Goal: Obtain resource: Download file/media

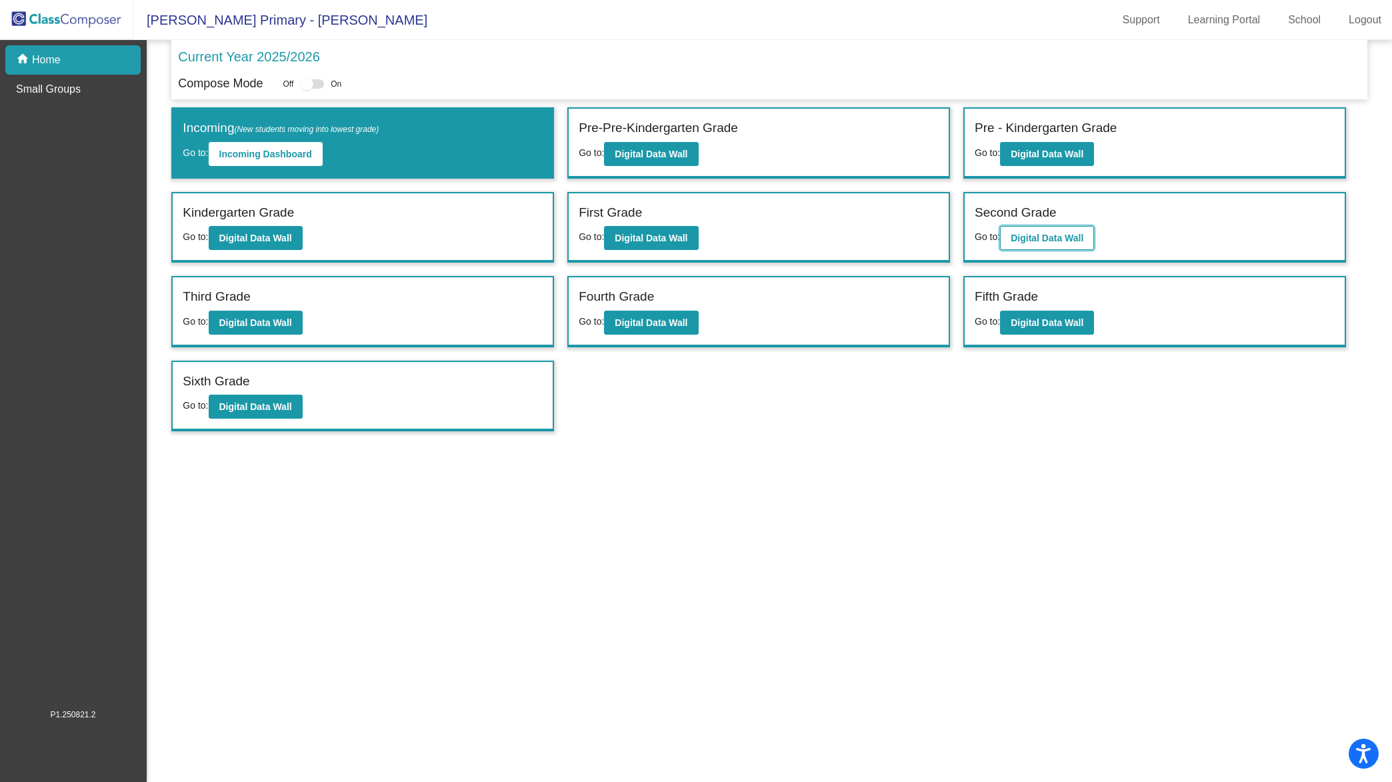
click at [1049, 234] on b "Digital Data Wall" at bounding box center [1047, 238] width 73 height 11
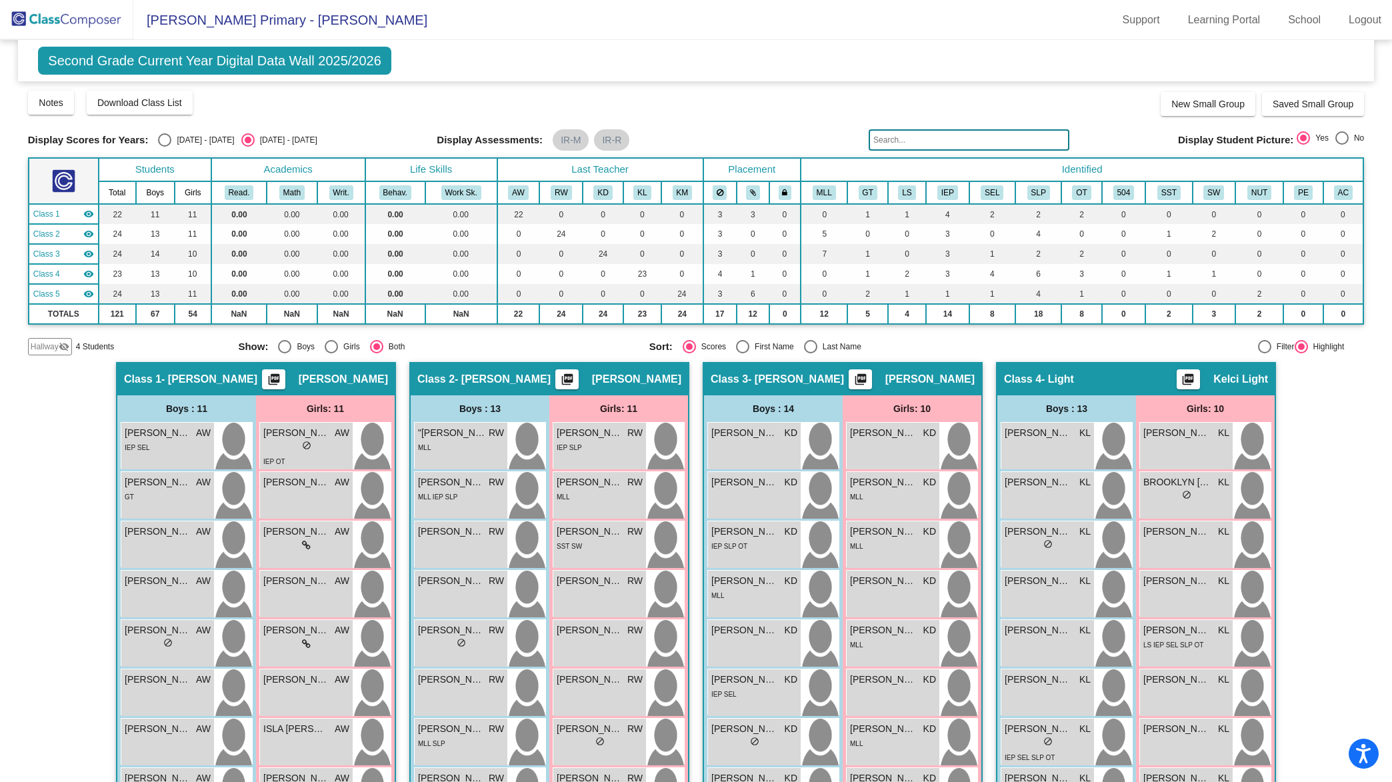
click at [1188, 379] on mat-icon "picture_as_pdf" at bounding box center [1189, 382] width 16 height 19
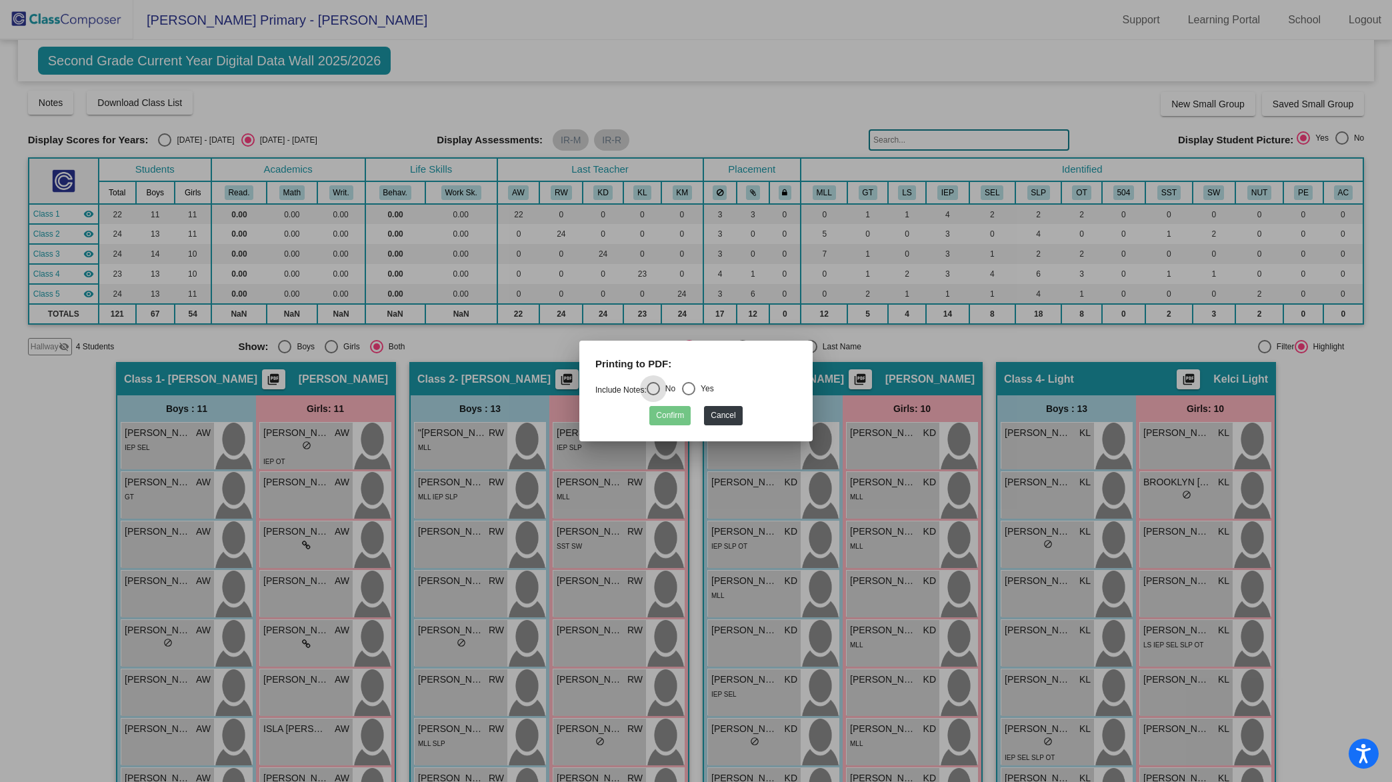
click at [655, 381] on div "Printing to PDF:" at bounding box center [695, 369] width 221 height 25
click at [658, 389] on div "Select an option" at bounding box center [653, 388] width 13 height 13
click at [653, 395] on input "No" at bounding box center [653, 395] width 1 height 1
radio input "true"
click at [667, 411] on button "Confirm" at bounding box center [669, 415] width 41 height 19
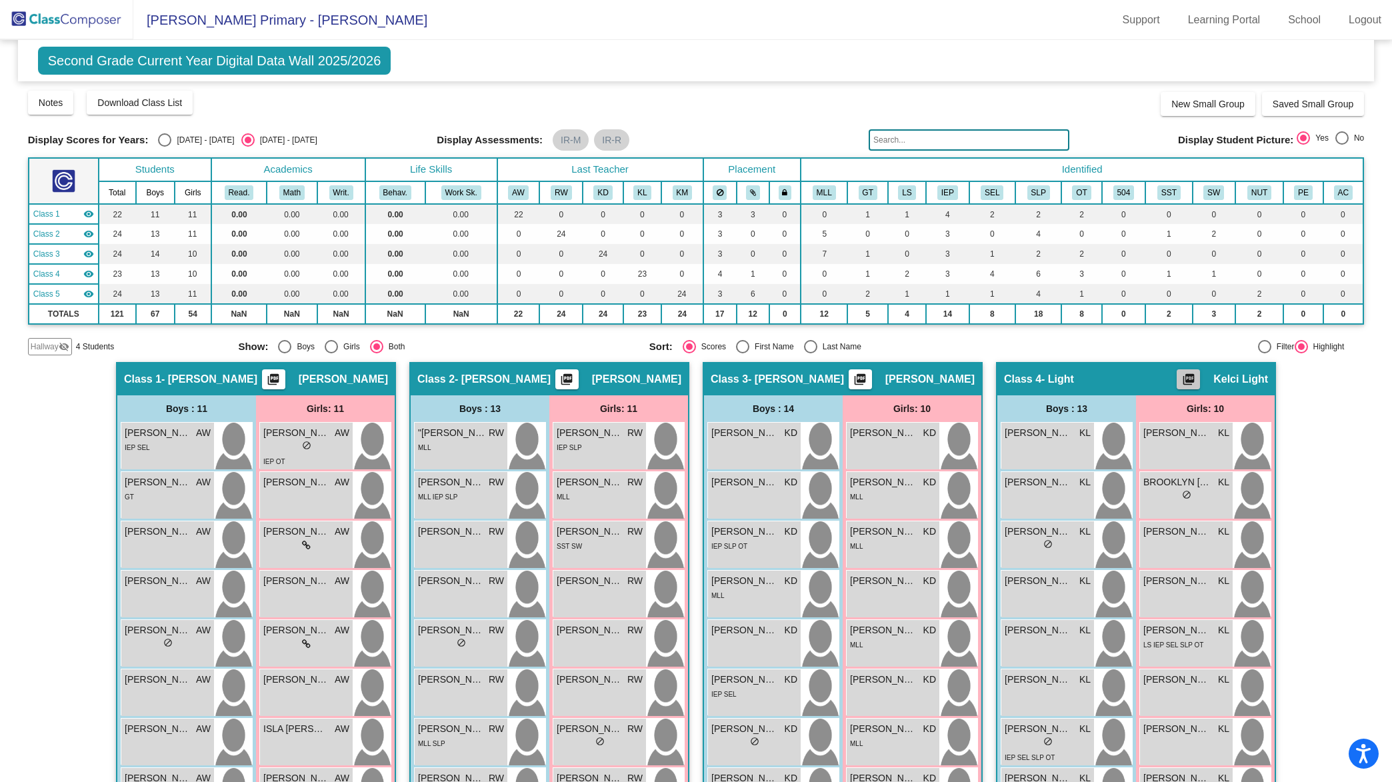
click at [1189, 373] on mat-icon "picture_as_pdf" at bounding box center [1189, 382] width 16 height 19
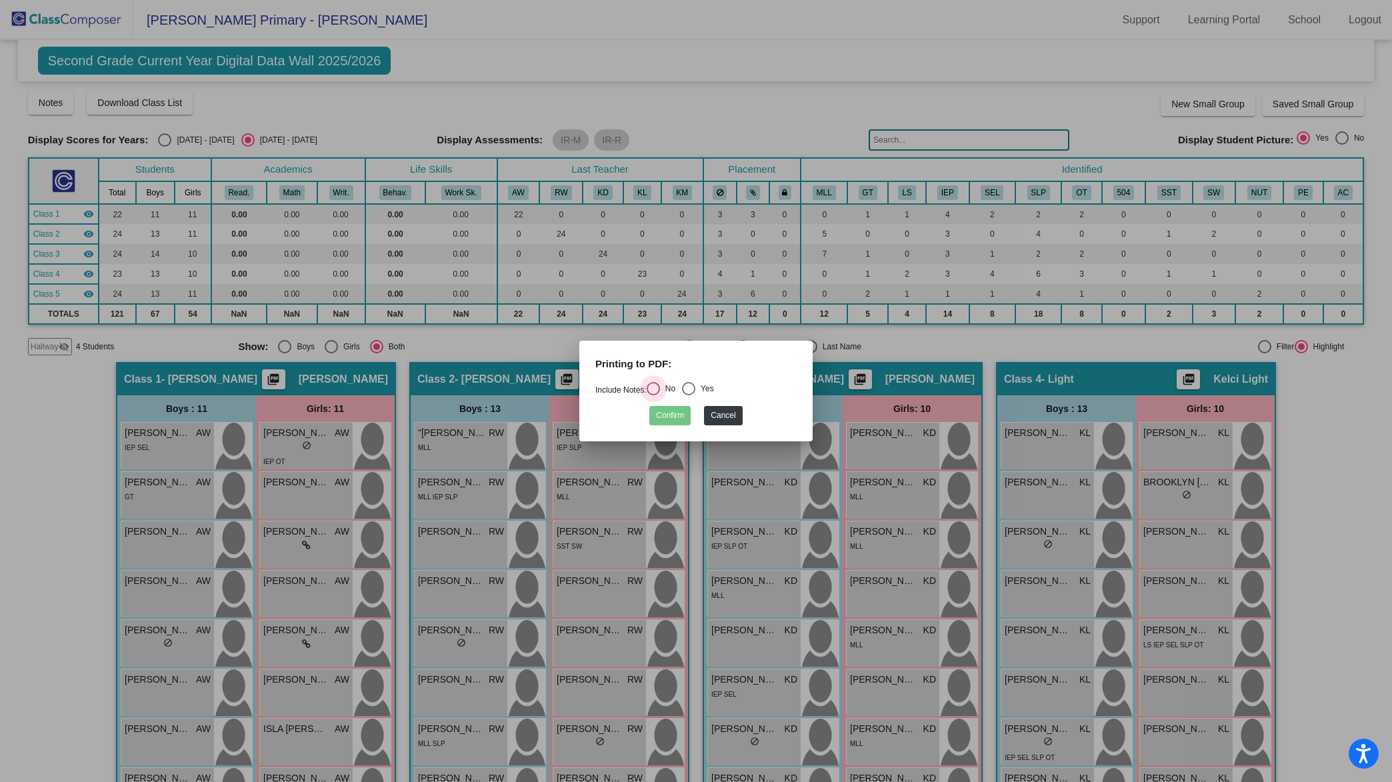
click at [657, 391] on div "Select an option" at bounding box center [653, 388] width 13 height 13
click at [653, 395] on input "No" at bounding box center [653, 395] width 1 height 1
radio input "true"
click at [661, 412] on button "Confirm" at bounding box center [669, 415] width 41 height 19
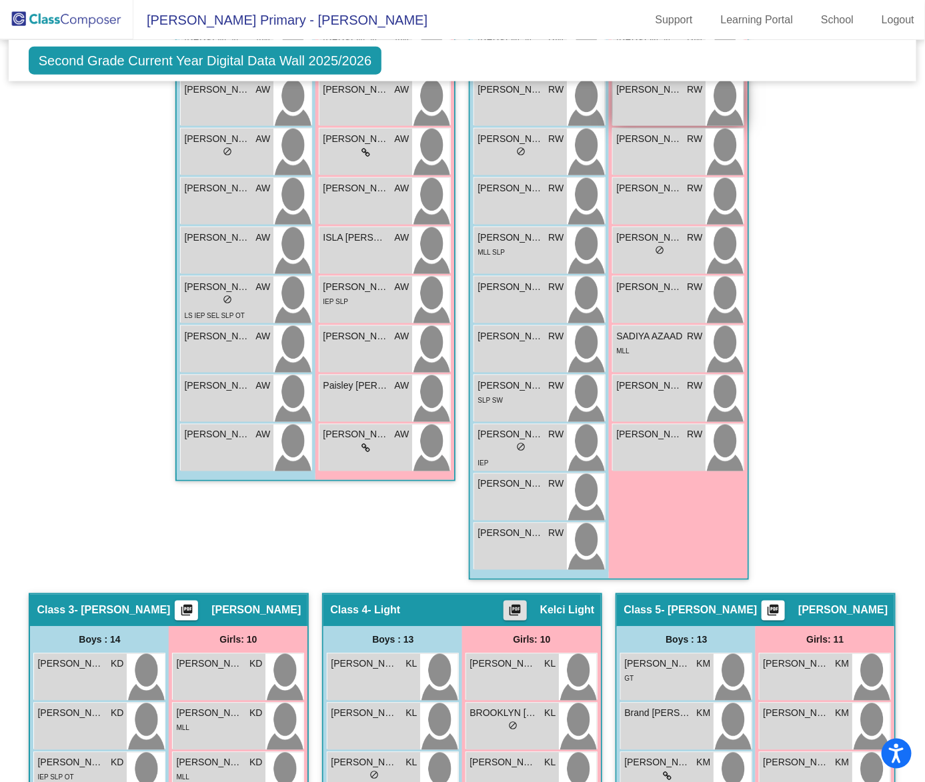
scroll to position [434, 0]
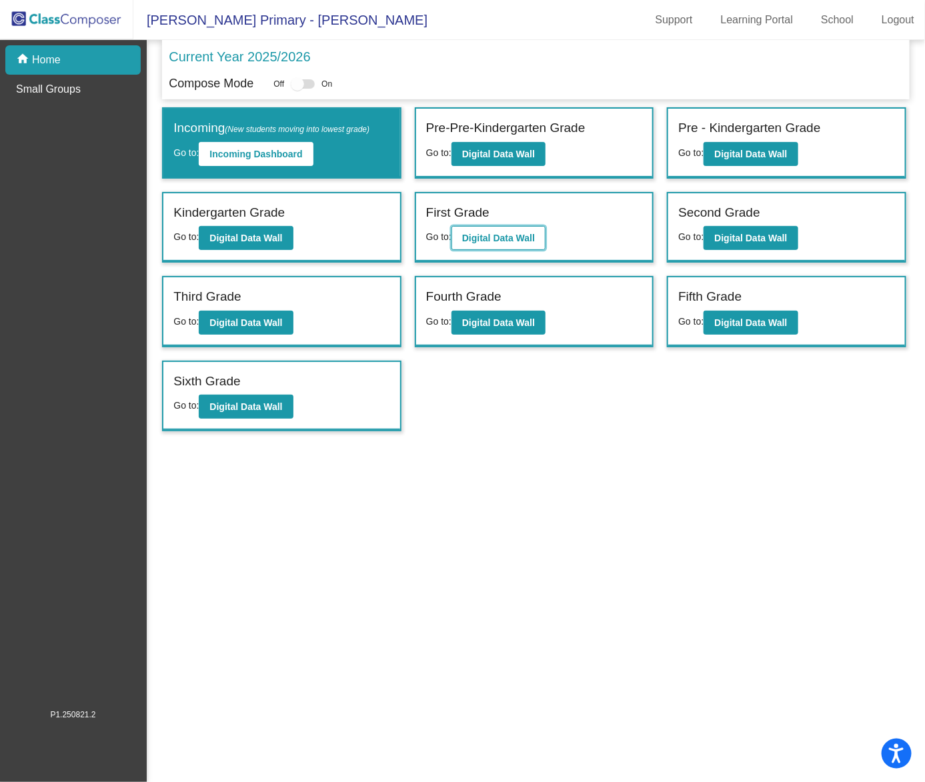
click at [512, 233] on b "Digital Data Wall" at bounding box center [498, 238] width 73 height 11
click at [748, 241] on b "Digital Data Wall" at bounding box center [750, 238] width 73 height 11
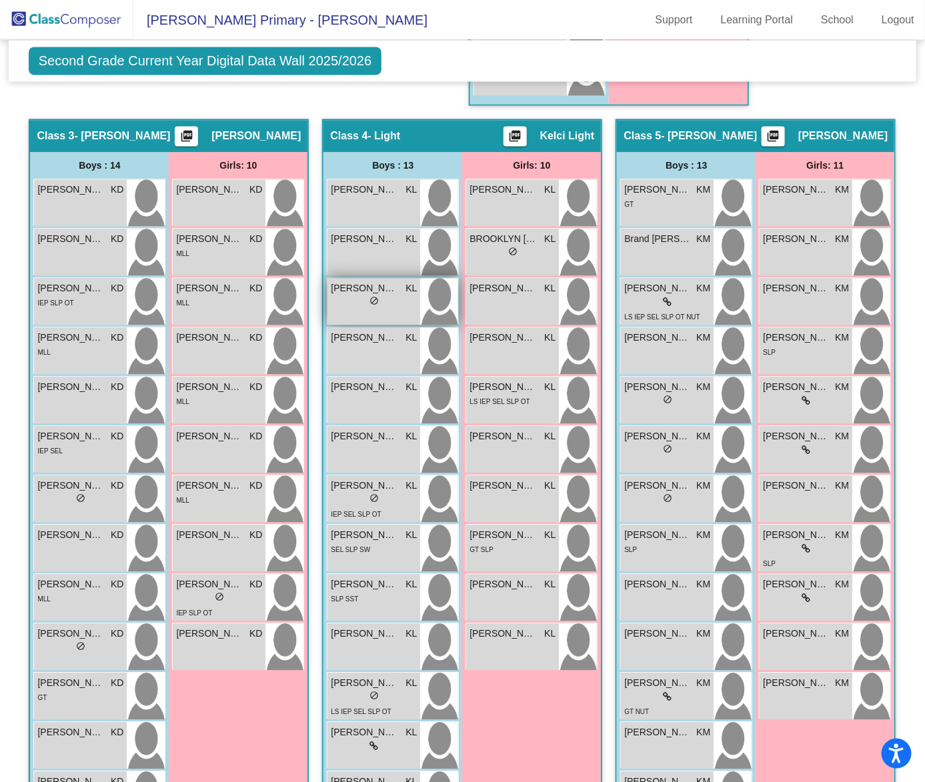
scroll to position [1004, 0]
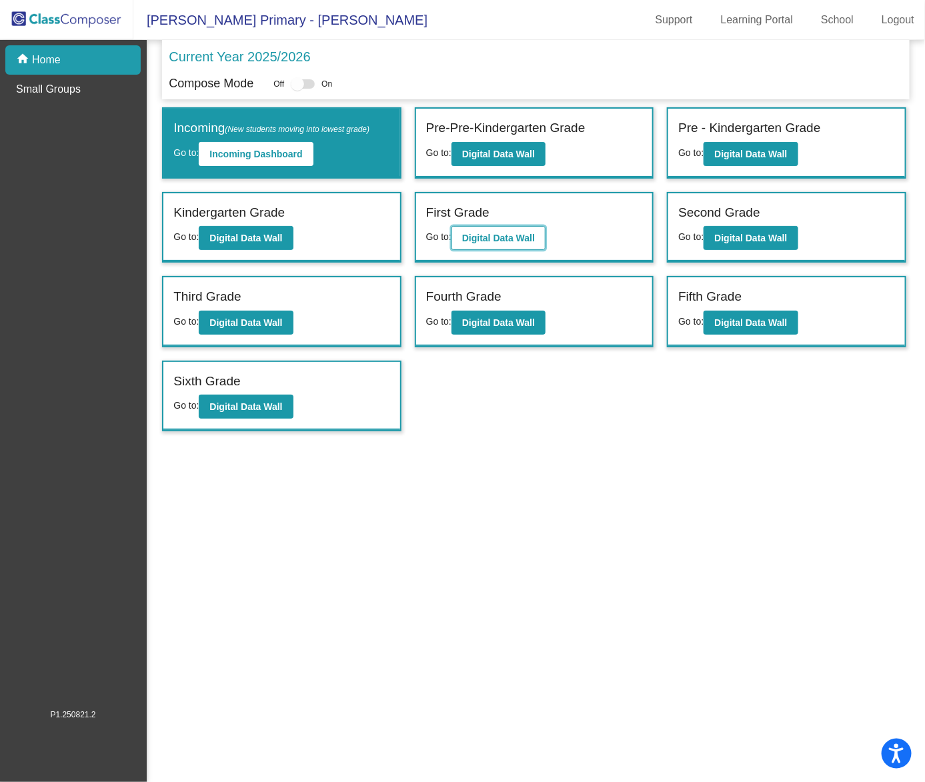
click at [503, 239] on b "Digital Data Wall" at bounding box center [498, 238] width 73 height 11
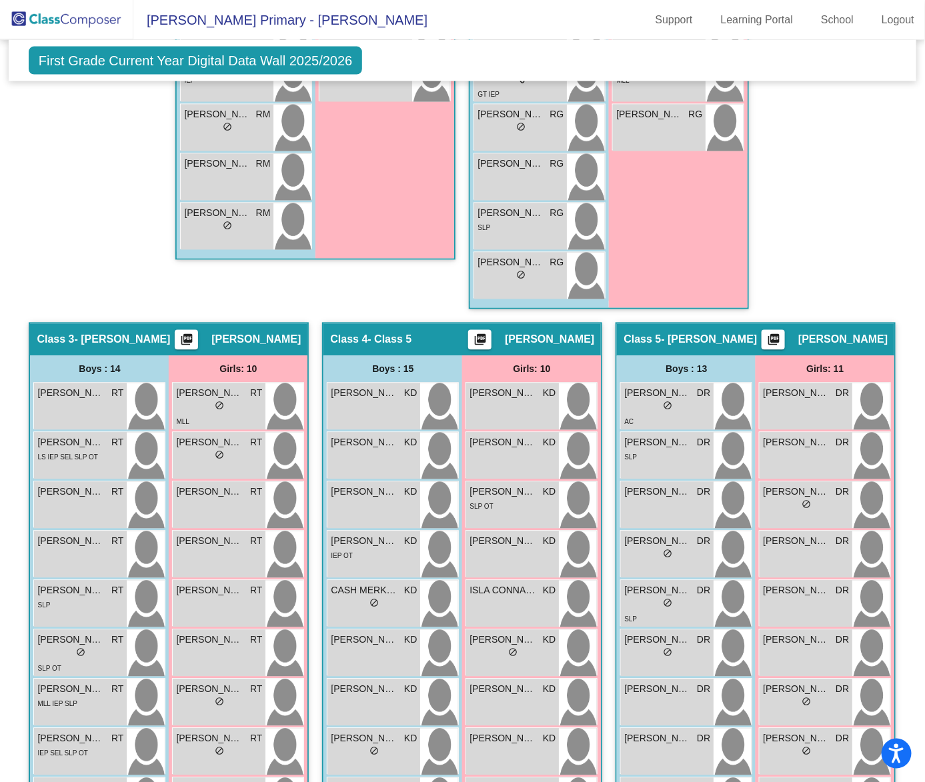
scroll to position [870, 0]
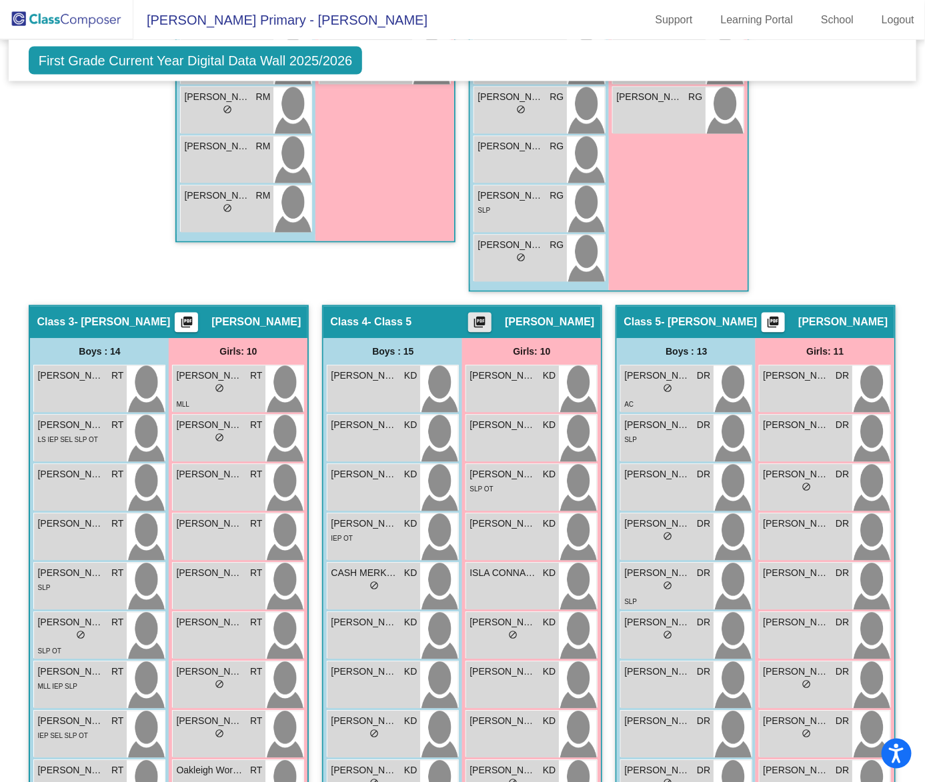
click at [488, 316] on mat-icon "picture_as_pdf" at bounding box center [480, 325] width 16 height 19
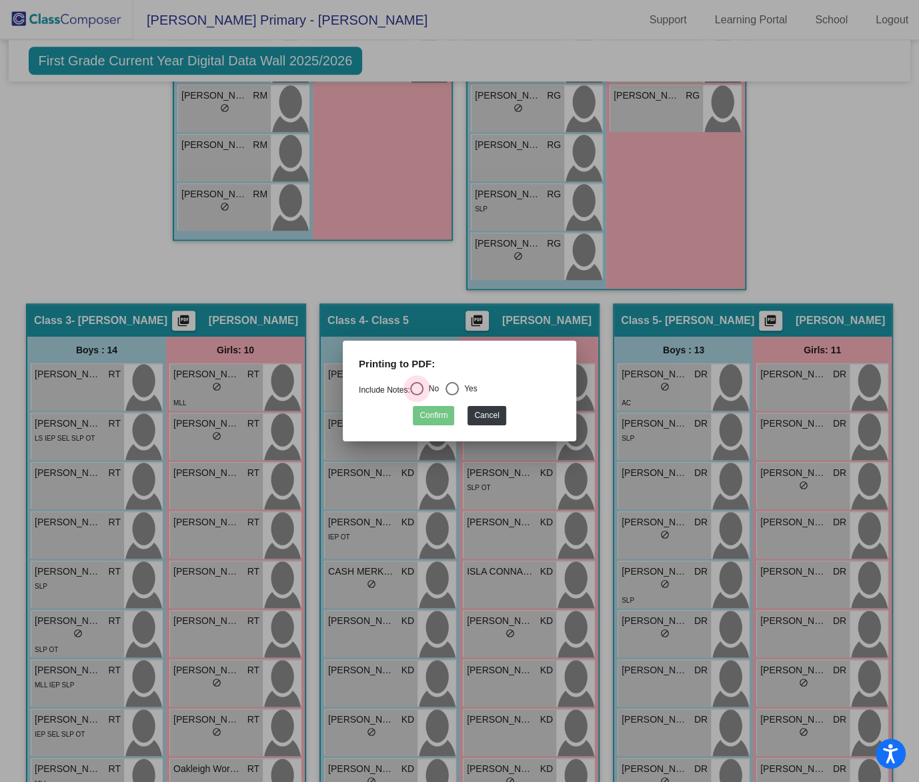
click at [422, 385] on div "Select an option" at bounding box center [416, 388] width 13 height 13
click at [417, 395] on input "No" at bounding box center [416, 395] width 1 height 1
radio input "true"
click at [434, 409] on button "Confirm" at bounding box center [433, 415] width 41 height 19
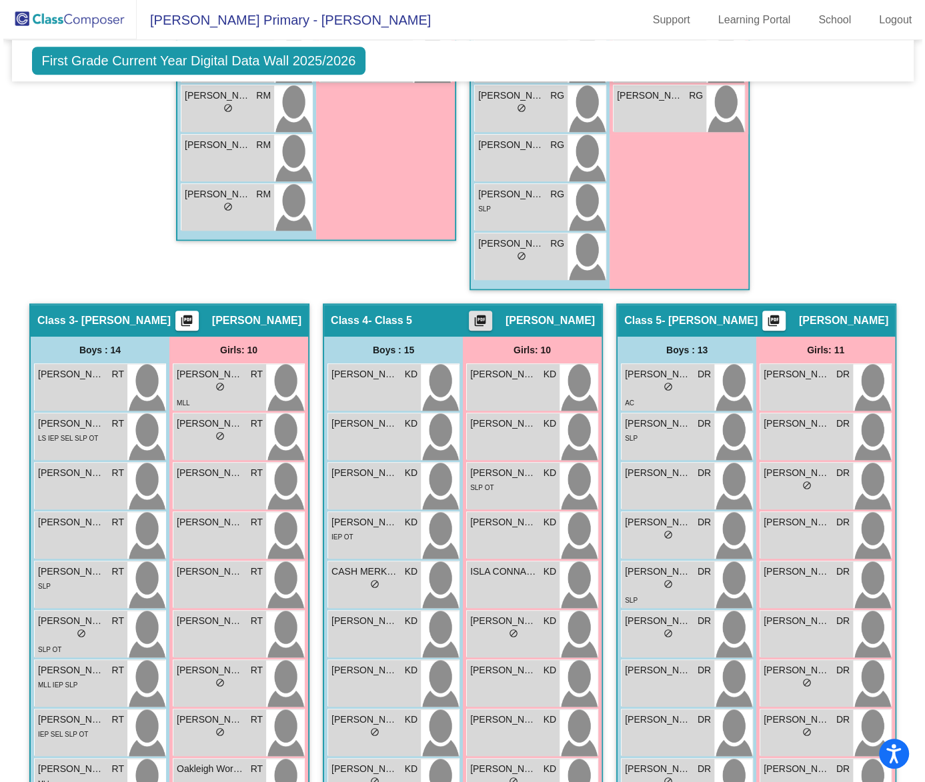
scroll to position [870, 0]
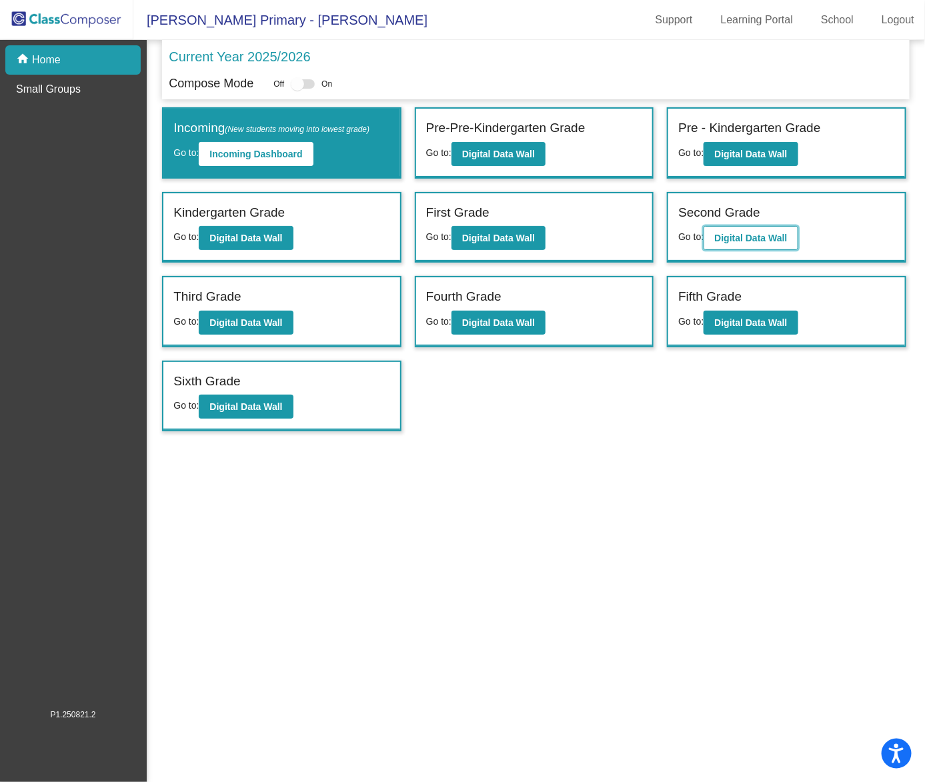
click at [757, 233] on b "Digital Data Wall" at bounding box center [750, 238] width 73 height 11
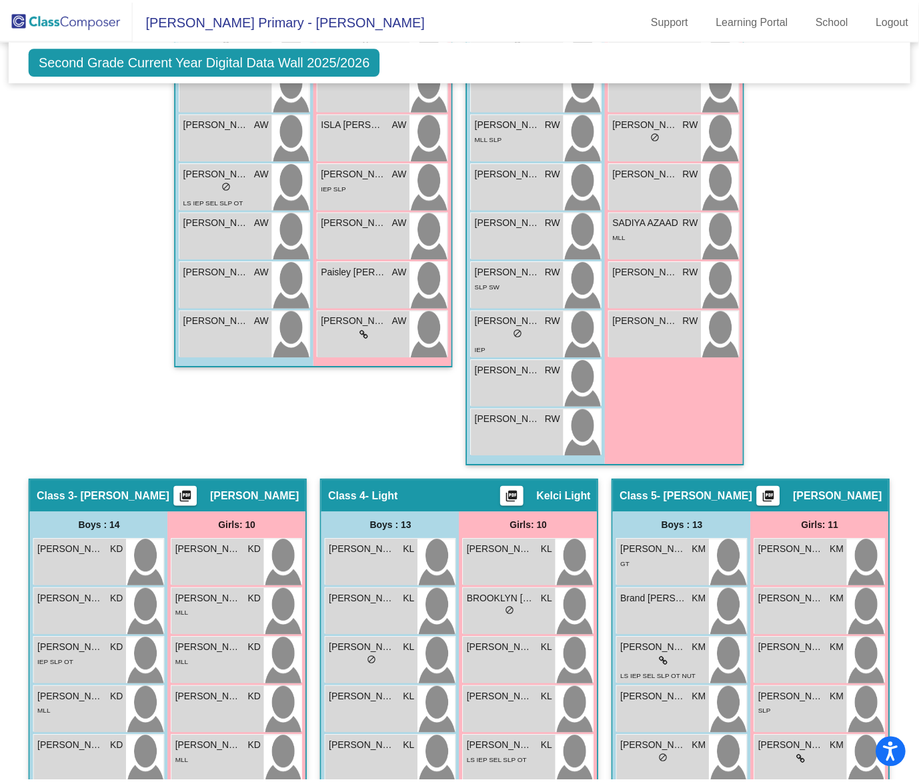
scroll to position [661, 0]
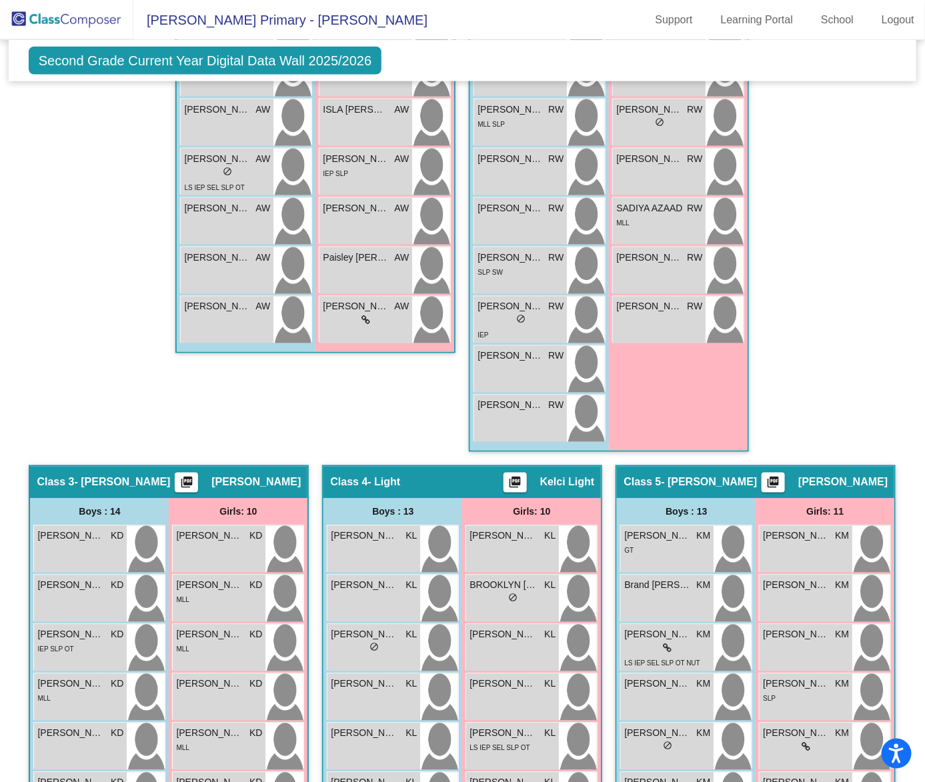
click at [195, 476] on mat-icon "picture_as_pdf" at bounding box center [187, 485] width 16 height 19
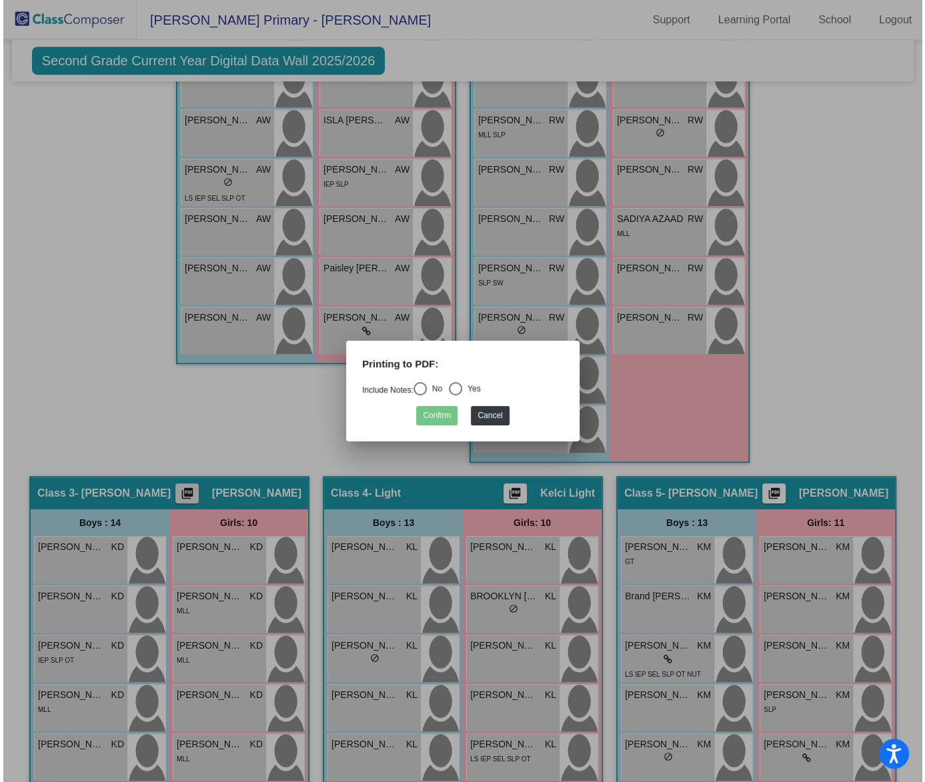
scroll to position [674, 0]
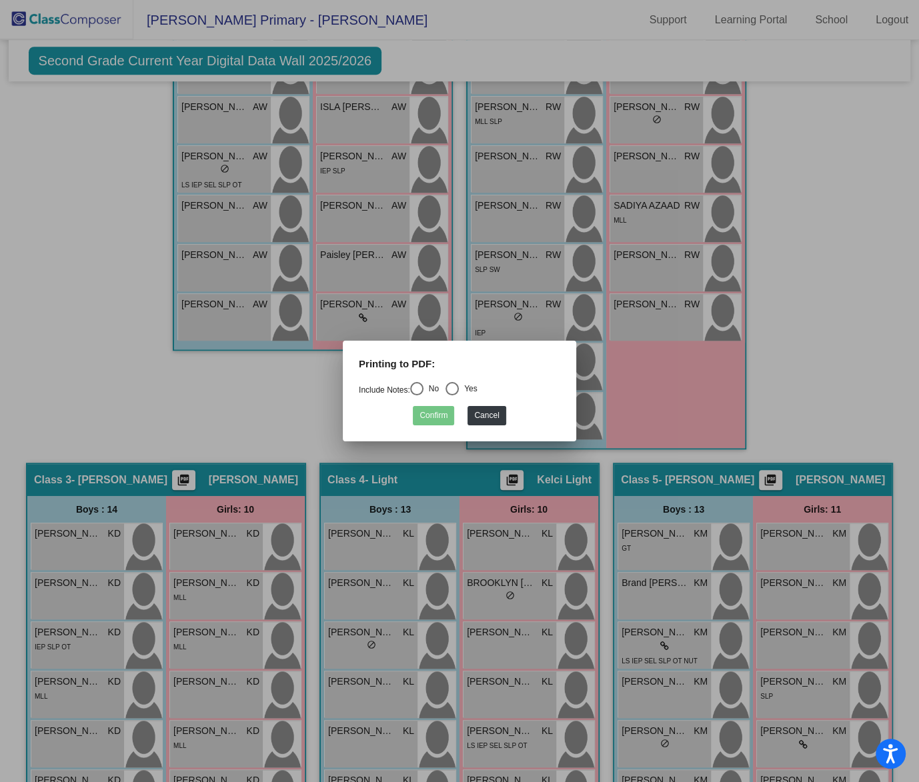
click at [423, 388] on div "Select an option" at bounding box center [416, 388] width 13 height 13
click at [417, 395] on input "No" at bounding box center [416, 395] width 1 height 1
radio input "true"
click at [431, 415] on button "Confirm" at bounding box center [433, 415] width 41 height 19
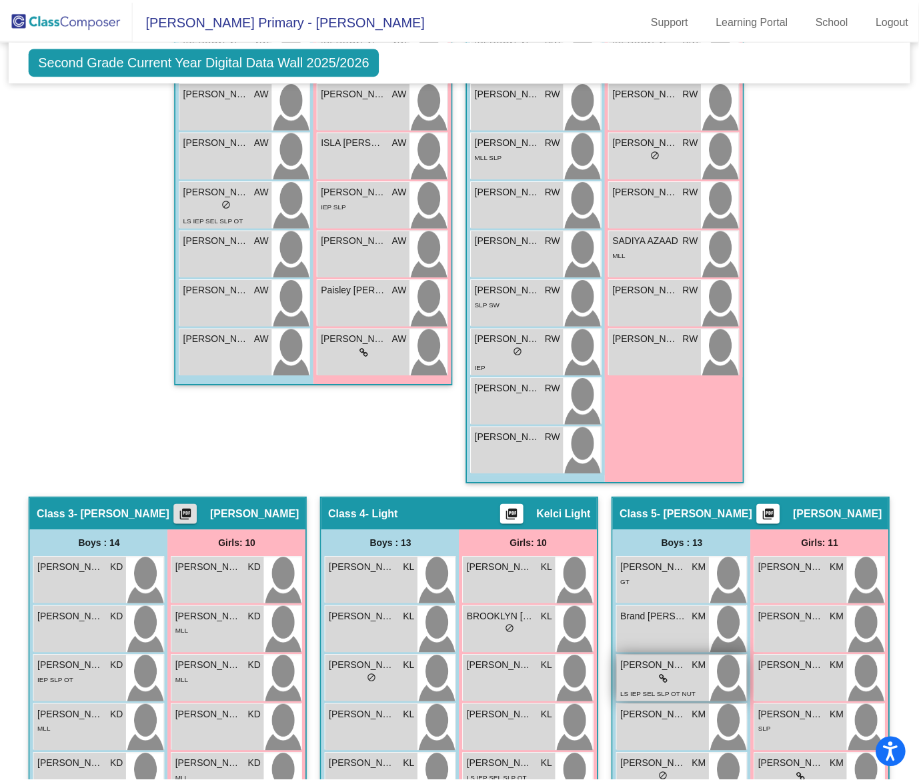
scroll to position [630, 0]
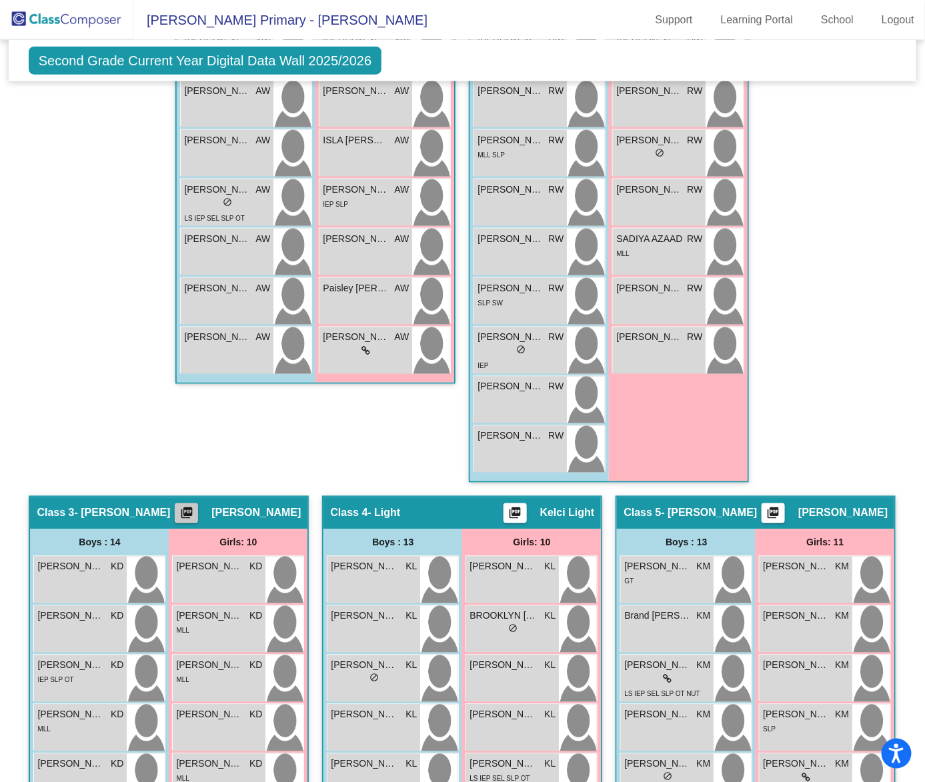
click at [195, 507] on mat-icon "picture_as_pdf" at bounding box center [187, 516] width 16 height 19
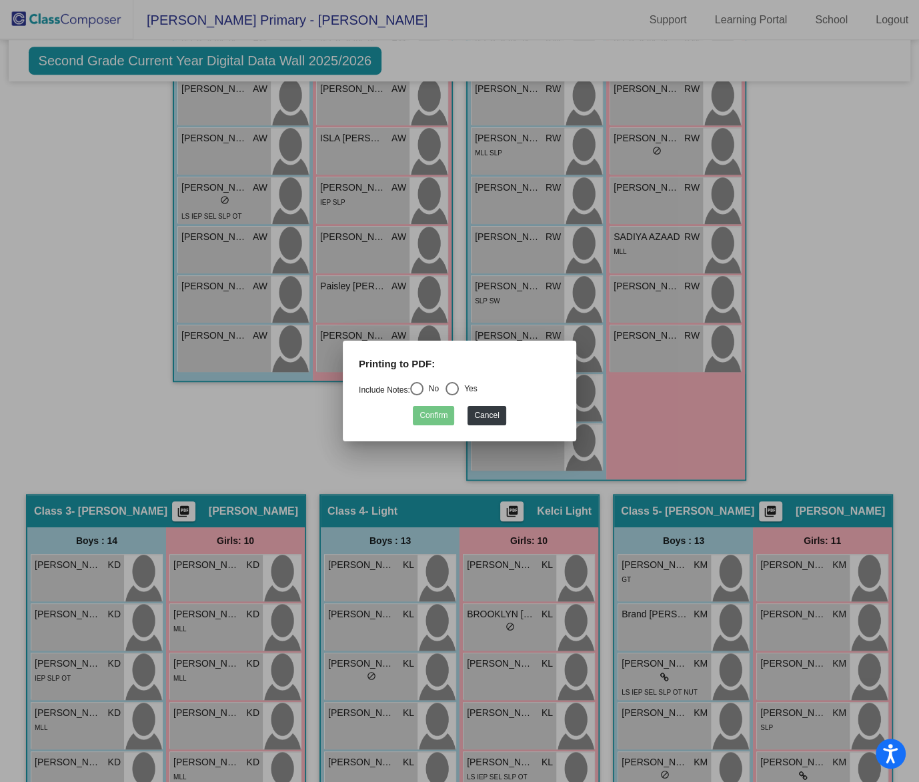
click at [417, 387] on div "Select an option" at bounding box center [416, 388] width 13 height 13
click at [417, 395] on input "No" at bounding box center [416, 395] width 1 height 1
radio input "true"
click at [434, 413] on button "Confirm" at bounding box center [433, 415] width 41 height 19
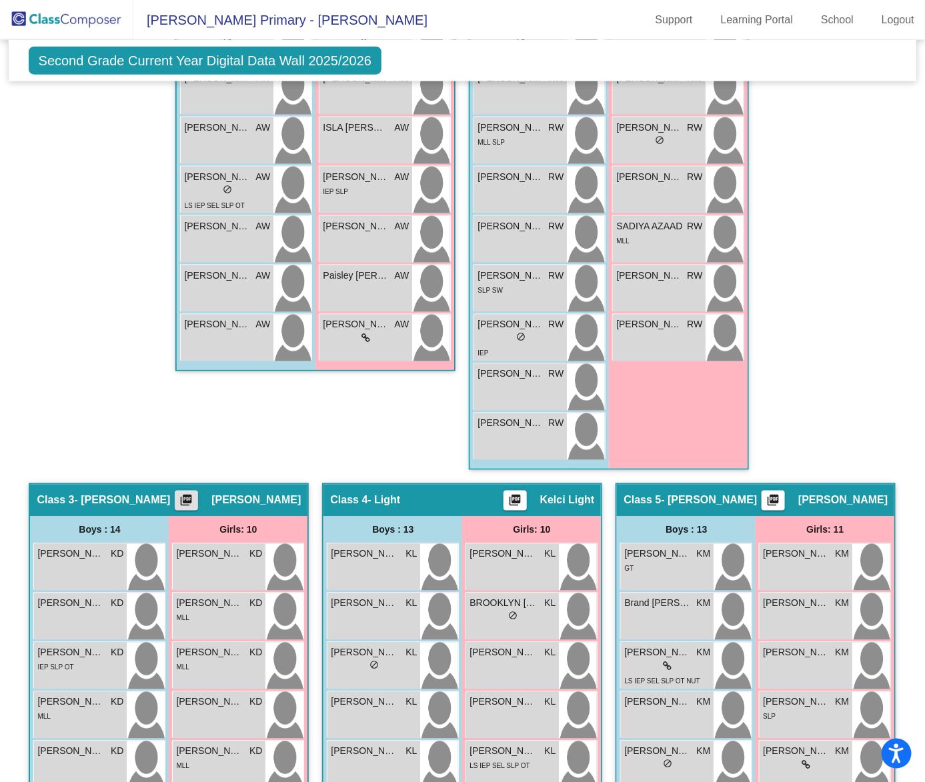
scroll to position [630, 0]
